Goal: Navigation & Orientation: Find specific page/section

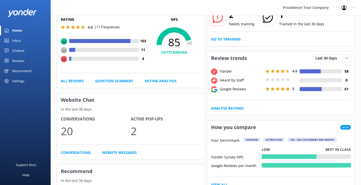
scroll to position [25, 0]
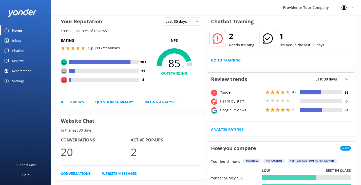
click at [233, 60] on link "Go to Training" at bounding box center [226, 60] width 30 height 6
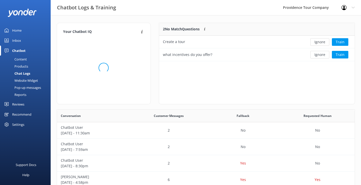
scroll to position [34, 192]
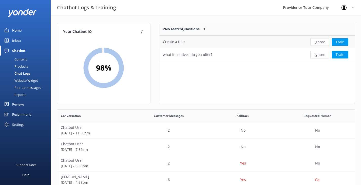
click at [225, 38] on div "Create a tour" at bounding box center [231, 42] width 145 height 13
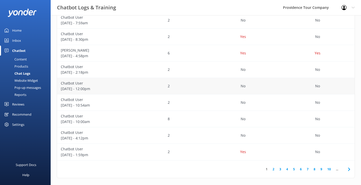
scroll to position [0, 0]
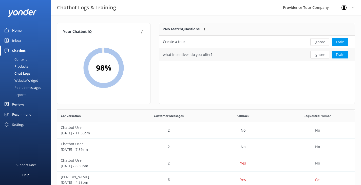
click at [234, 58] on div "what incentives do you offer?" at bounding box center [231, 54] width 145 height 13
click at [319, 55] on button "Ignore" at bounding box center [319, 55] width 19 height 8
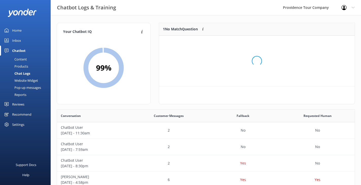
scroll to position [22, 192]
click at [323, 43] on button "Ignore" at bounding box center [319, 42] width 19 height 8
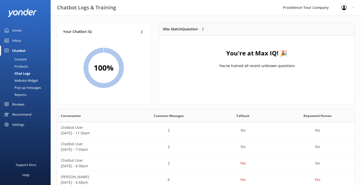
click at [31, 50] on link "Chatbot" at bounding box center [25, 51] width 51 height 10
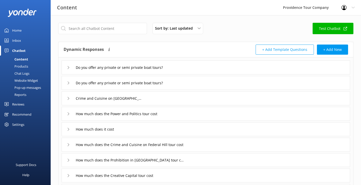
click at [22, 27] on link "Home" at bounding box center [25, 30] width 51 height 10
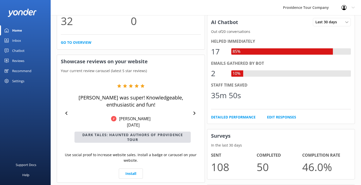
scroll to position [51, 0]
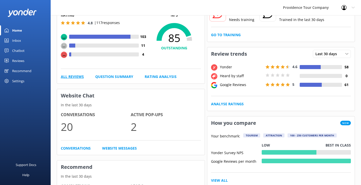
click at [70, 78] on link "All Reviews" at bounding box center [72, 77] width 23 height 6
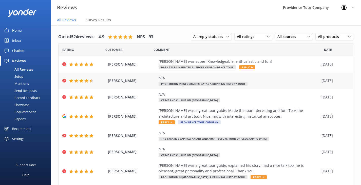
drag, startPoint x: 151, startPoint y: 132, endPoint x: 139, endPoint y: 73, distance: 59.9
click at [28, 28] on link "Home" at bounding box center [25, 30] width 51 height 10
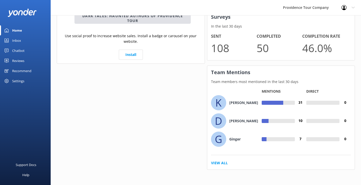
drag, startPoint x: 162, startPoint y: 69, endPoint x: 163, endPoint y: 137, distance: 67.6
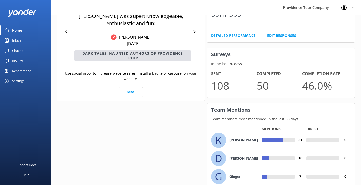
drag, startPoint x: 163, startPoint y: 137, endPoint x: 158, endPoint y: 109, distance: 28.5
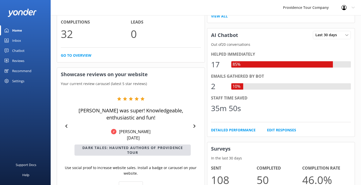
drag, startPoint x: 174, startPoint y: 142, endPoint x: 172, endPoint y: 125, distance: 17.6
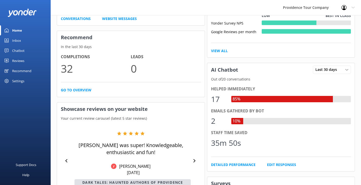
drag, startPoint x: 172, startPoint y: 125, endPoint x: 170, endPoint y: 112, distance: 13.1
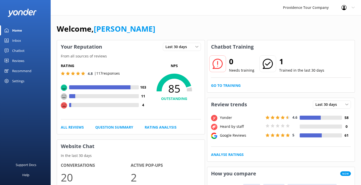
drag, startPoint x: 170, startPoint y: 111, endPoint x: 161, endPoint y: 68, distance: 43.4
